Goal: Information Seeking & Learning: Compare options

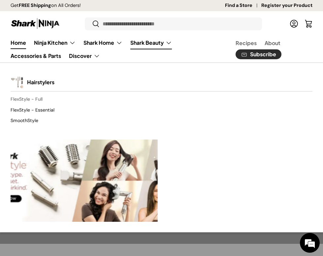
click at [34, 100] on link "FlexStyle - Full" at bounding box center [162, 99] width 302 height 11
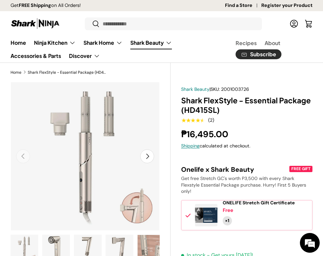
click at [146, 44] on link "Shark Beauty" at bounding box center [151, 42] width 42 height 13
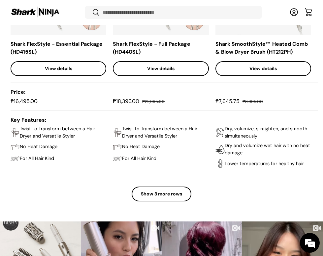
scroll to position [582, 0]
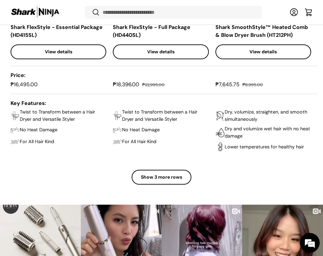
click at [166, 174] on button "Show 3 more rows" at bounding box center [162, 177] width 60 height 15
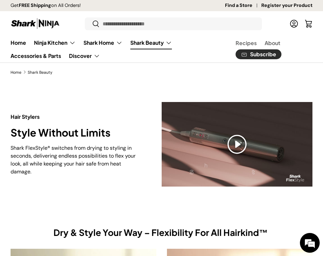
scroll to position [0, 0]
click at [24, 57] on link "Accessories & Parts" at bounding box center [36, 55] width 50 height 13
